Goal: Information Seeking & Learning: Find specific fact

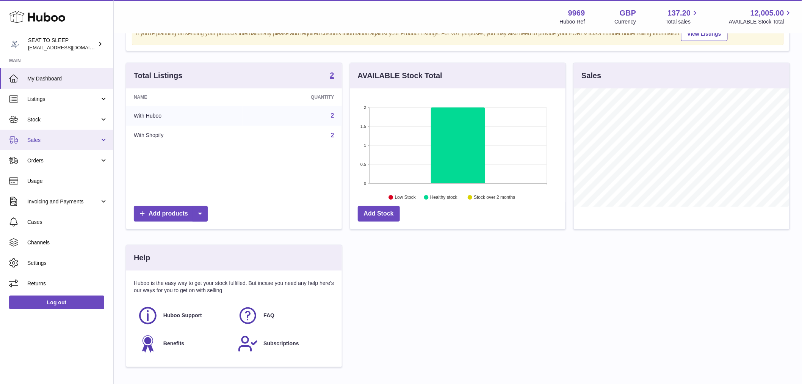
scroll to position [118, 215]
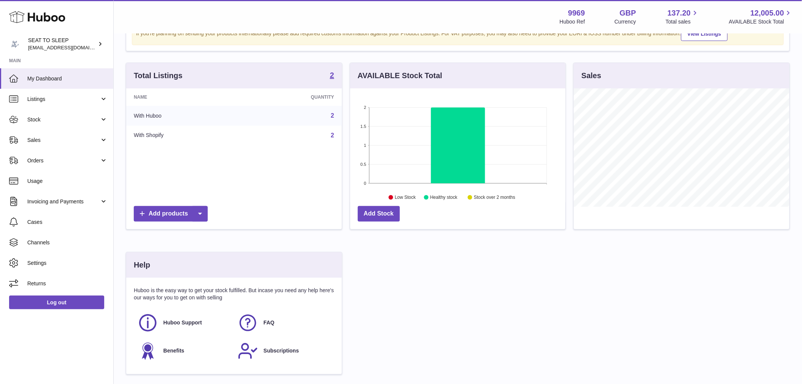
drag, startPoint x: 47, startPoint y: 146, endPoint x: 44, endPoint y: 160, distance: 14.3
click at [47, 146] on link "Sales" at bounding box center [56, 140] width 113 height 20
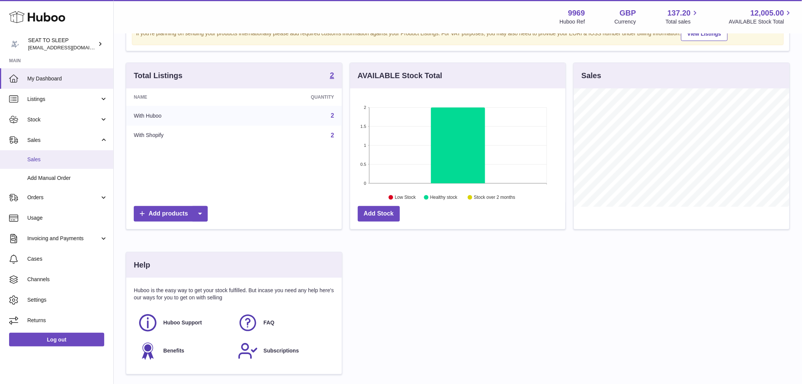
click at [43, 160] on span "Sales" at bounding box center [67, 159] width 80 height 7
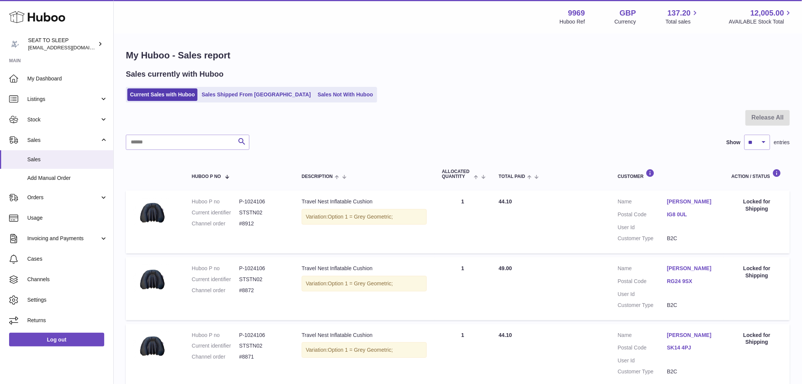
click at [331, 202] on div "Travel Nest Inflatable Cushion" at bounding box center [364, 201] width 125 height 7
click at [334, 201] on div "Travel Nest Inflatable Cushion" at bounding box center [364, 201] width 125 height 7
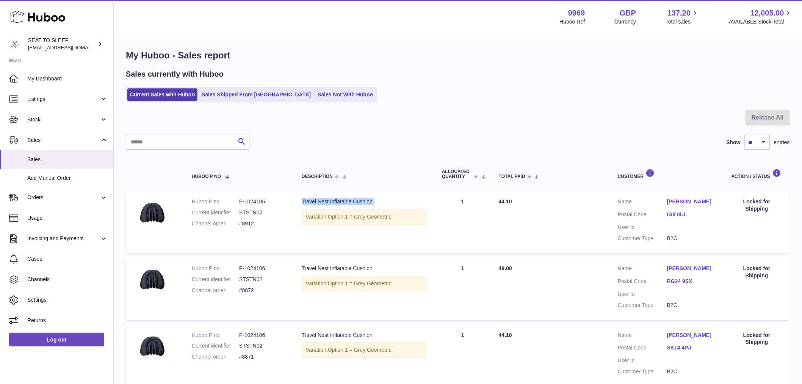
click at [334, 201] on div "Travel Nest Inflatable Cushion" at bounding box center [364, 201] width 125 height 7
click at [335, 201] on div "Travel Nest Inflatable Cushion" at bounding box center [364, 201] width 125 height 7
click at [313, 88] on ul "Current Sales with Huboo Sales Shipped From [GEOGRAPHIC_DATA] Sales Not With Hu…" at bounding box center [251, 95] width 251 height 16
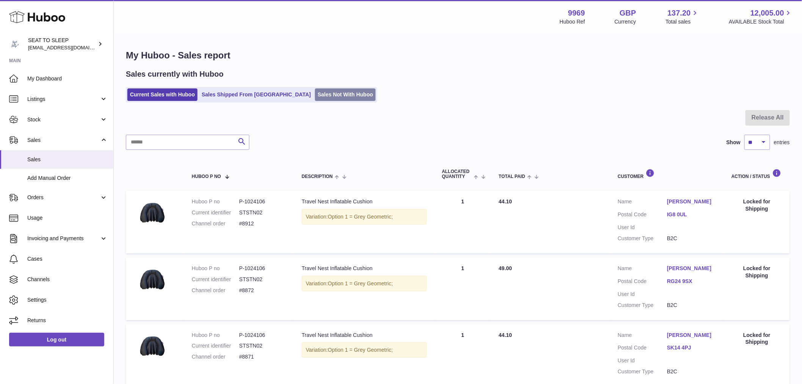
click at [331, 97] on link "Sales Not With Huboo" at bounding box center [345, 94] width 61 height 13
click at [316, 94] on link "Sales Not With Huboo" at bounding box center [345, 94] width 61 height 13
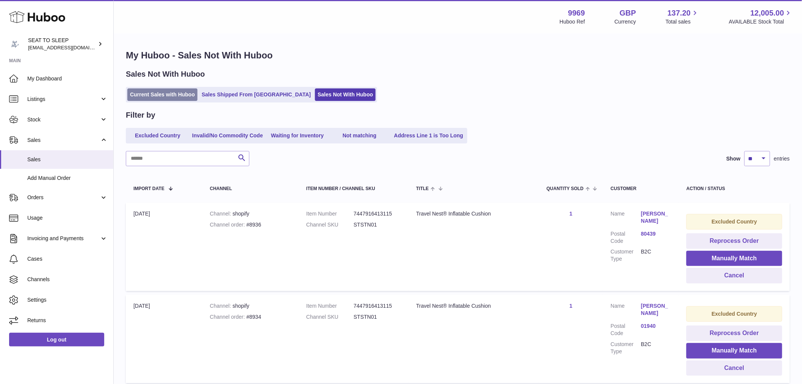
click at [159, 96] on link "Current Sales with Huboo" at bounding box center [162, 94] width 70 height 13
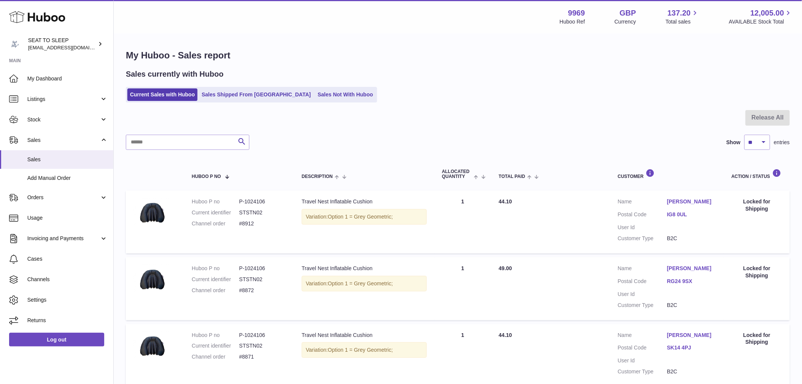
click at [252, 227] on dd "#8912" at bounding box center [262, 223] width 47 height 7
click at [249, 226] on dd "#8912" at bounding box center [262, 223] width 47 height 7
click at [287, 209] on td "Huboo P no P-1024106 Current identifier STSTN02 Channel order #8912" at bounding box center [239, 221] width 110 height 63
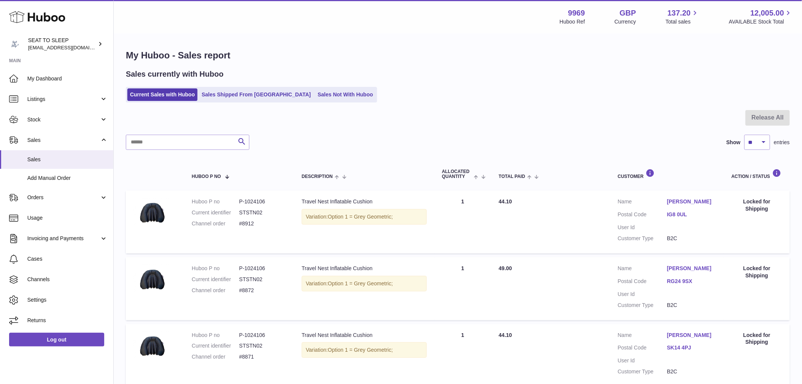
click at [248, 210] on dd "STSTN02" at bounding box center [262, 212] width 47 height 7
copy dl "STSTN02"
drag, startPoint x: 43, startPoint y: 124, endPoint x: 47, endPoint y: 128, distance: 5.9
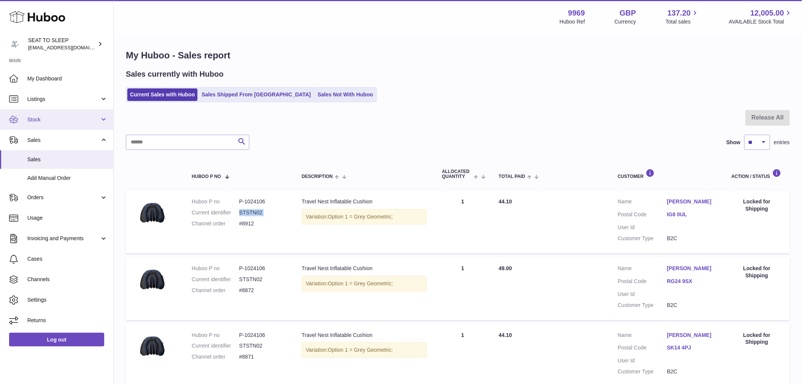
click at [44, 123] on link "Stock" at bounding box center [56, 119] width 113 height 20
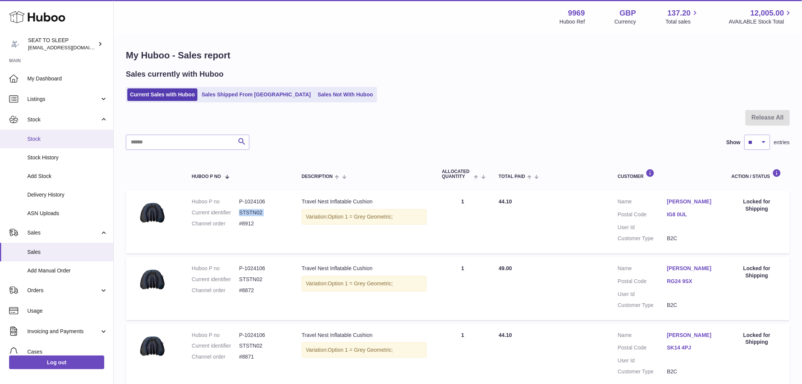
click at [44, 136] on span "Stock" at bounding box center [67, 138] width 80 height 7
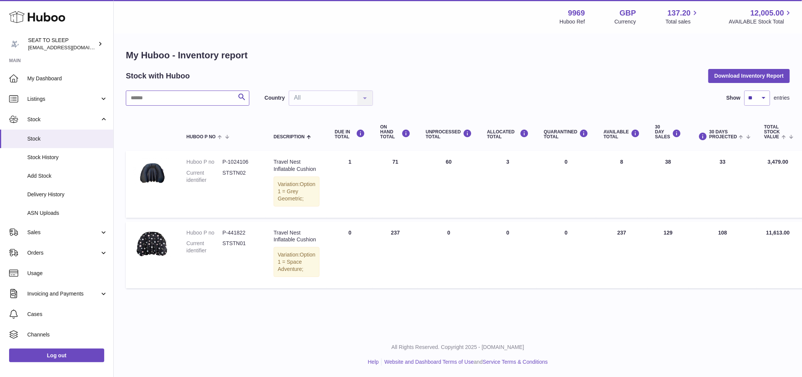
paste input "*******"
type input "*******"
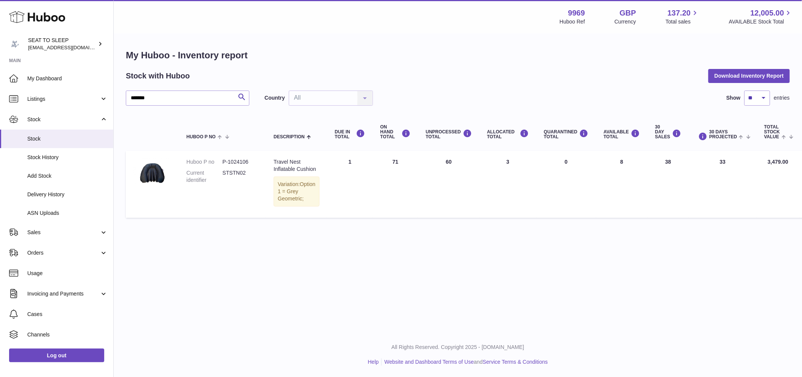
click at [290, 171] on div "Travel Nest Inflatable Cushion" at bounding box center [297, 165] width 46 height 14
drag, startPoint x: 249, startPoint y: 160, endPoint x: 238, endPoint y: 160, distance: 11.0
click at [247, 160] on dd "P-1024106" at bounding box center [240, 161] width 36 height 7
click at [238, 160] on dd "P-1024106" at bounding box center [240, 161] width 36 height 7
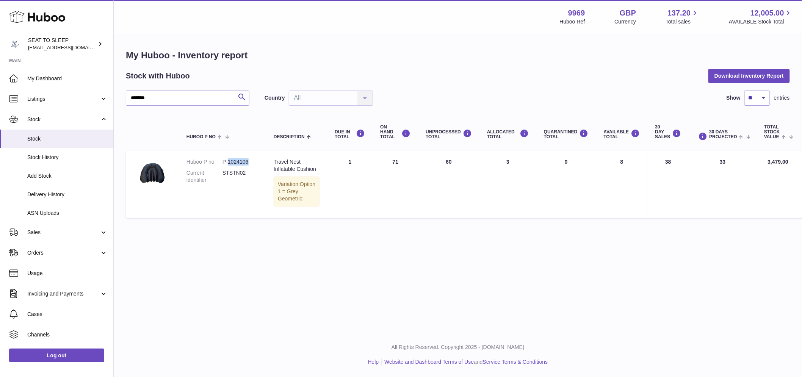
copy dd "1024106"
click at [51, 233] on span "Sales" at bounding box center [63, 232] width 72 height 7
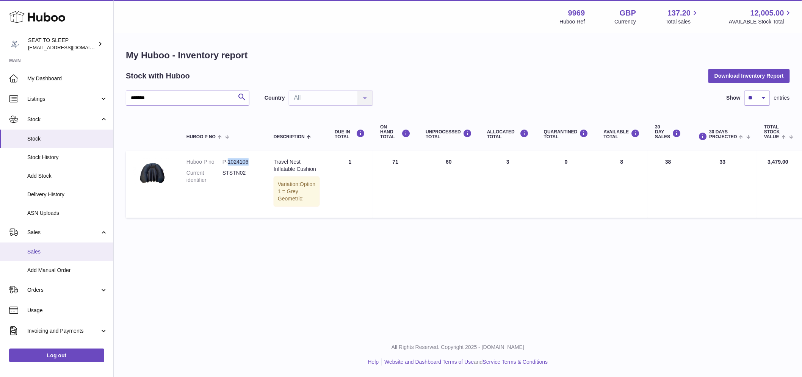
click at [47, 244] on link "Sales" at bounding box center [56, 252] width 113 height 19
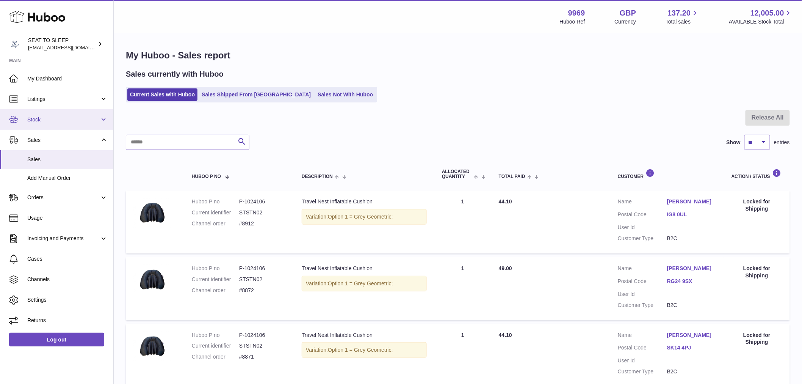
click at [34, 124] on link "Stock" at bounding box center [56, 119] width 113 height 20
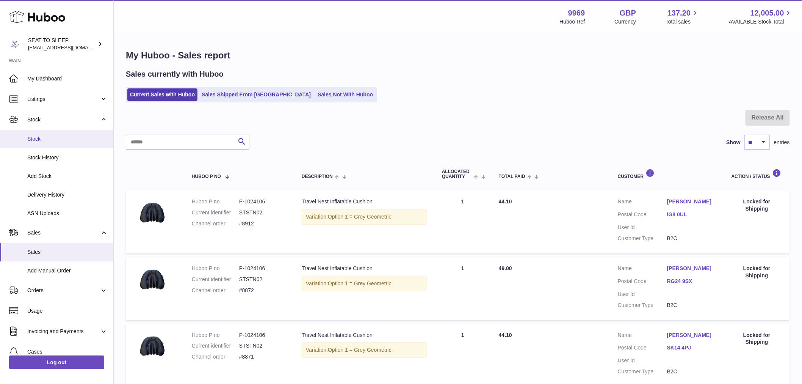
click at [45, 138] on span "Stock" at bounding box center [67, 138] width 80 height 7
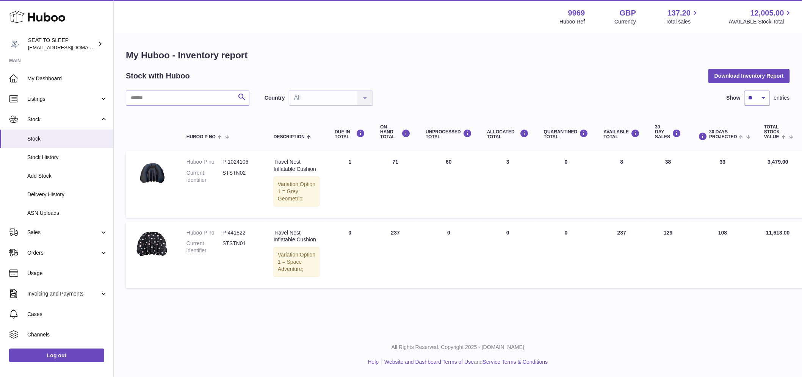
click at [361, 101] on div "Country All All No elements found. Consider changing the search query. List is …" at bounding box center [319, 98] width 108 height 15
click at [363, 97] on div "Country All All No elements found. Consider changing the search query. List is …" at bounding box center [319, 98] width 108 height 15
click at [324, 99] on div "Country All All No elements found. Consider changing the search query. List is …" at bounding box center [319, 98] width 108 height 15
click at [292, 103] on div "Country All All No elements found. Consider changing the search query. List is …" at bounding box center [319, 98] width 108 height 15
click at [381, 101] on div "Search Country All All No elements found. Consider changing the search query. L…" at bounding box center [458, 98] width 664 height 15
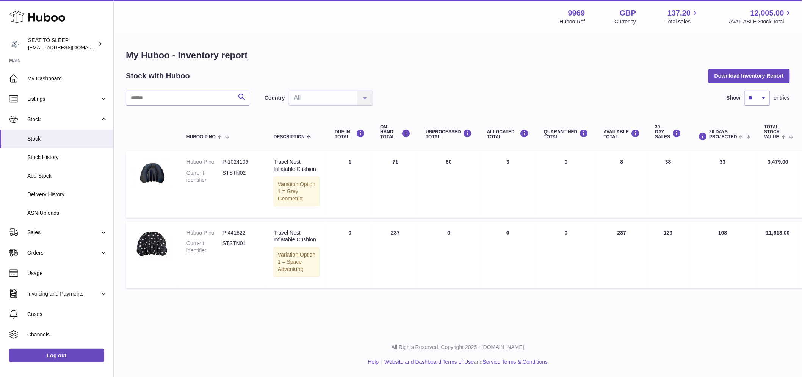
click at [357, 97] on div "Country All All No elements found. Consider changing the search query. List is …" at bounding box center [319, 98] width 108 height 15
click at [301, 97] on div "Country All All No elements found. Consider changing the search query. List is …" at bounding box center [319, 98] width 108 height 15
drag, startPoint x: 300, startPoint y: 97, endPoint x: 296, endPoint y: 99, distance: 4.6
click at [296, 99] on div "Country All All No elements found. Consider changing the search query. List is …" at bounding box center [319, 98] width 108 height 15
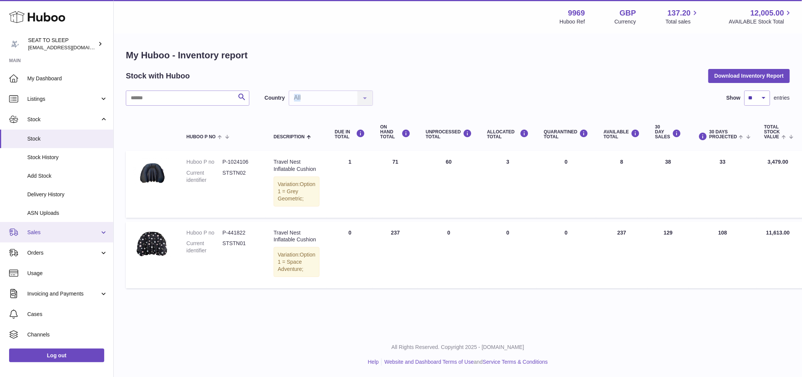
click at [37, 237] on link "Sales" at bounding box center [56, 232] width 113 height 20
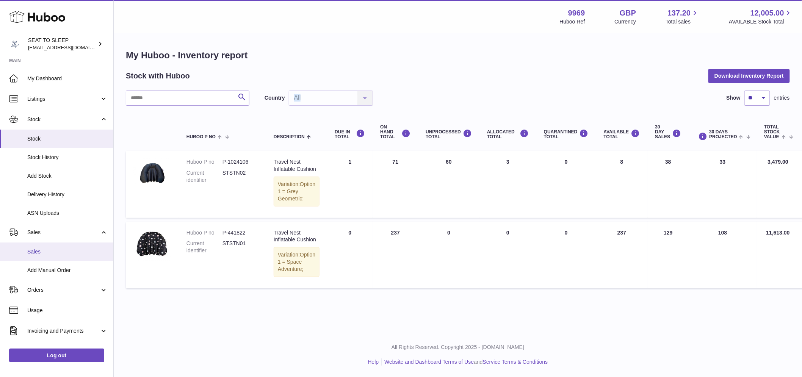
click at [39, 253] on span "Sales" at bounding box center [67, 251] width 80 height 7
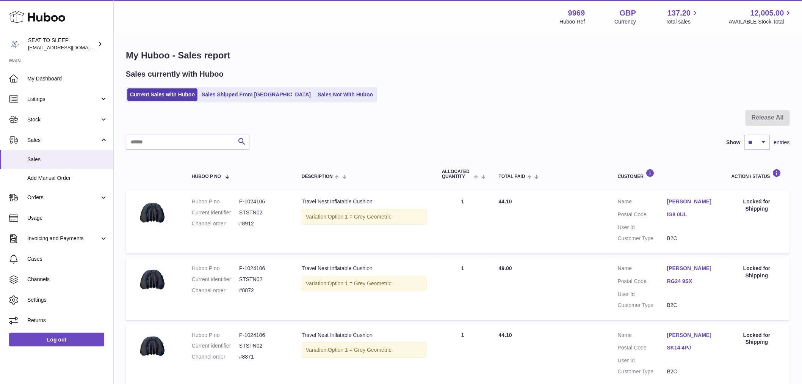
scroll to position [66, 0]
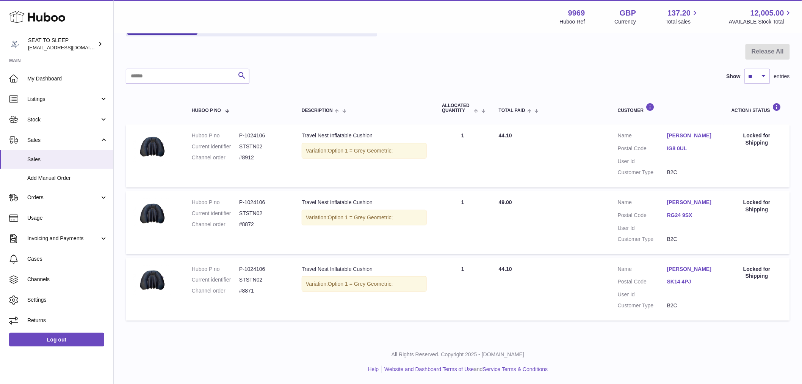
click at [688, 270] on link "[PERSON_NAME]" at bounding box center [691, 268] width 49 height 7
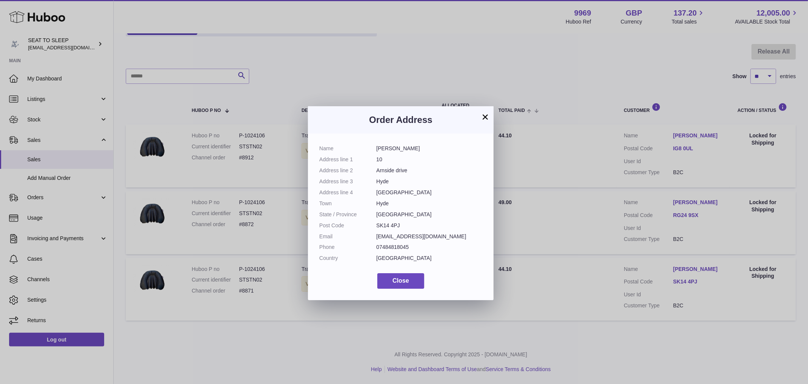
drag, startPoint x: 399, startPoint y: 224, endPoint x: 367, endPoint y: 225, distance: 32.2
click at [367, 225] on dl "Name [PERSON_NAME] Address line 1 10 Address line [GEOGRAPHIC_DATA] Address lin…" at bounding box center [401, 205] width 163 height 121
copy dl "SK14 4PJ"
click at [480, 115] on h3 "Order Address" at bounding box center [401, 120] width 163 height 12
click at [483, 115] on button "×" at bounding box center [485, 116] width 9 height 9
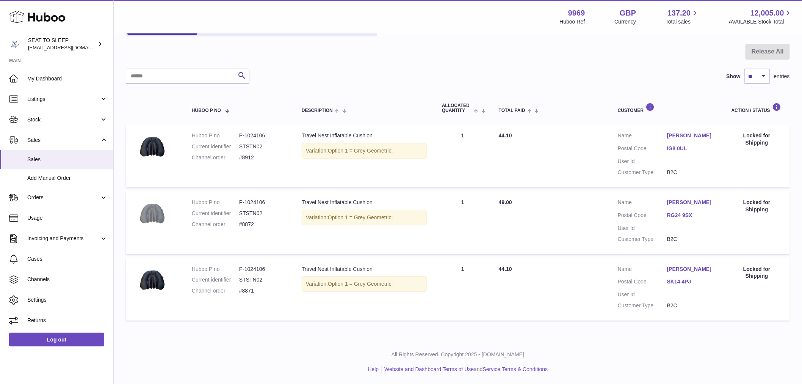
click at [152, 216] on img at bounding box center [152, 214] width 38 height 30
